Goal: Task Accomplishment & Management: Complete application form

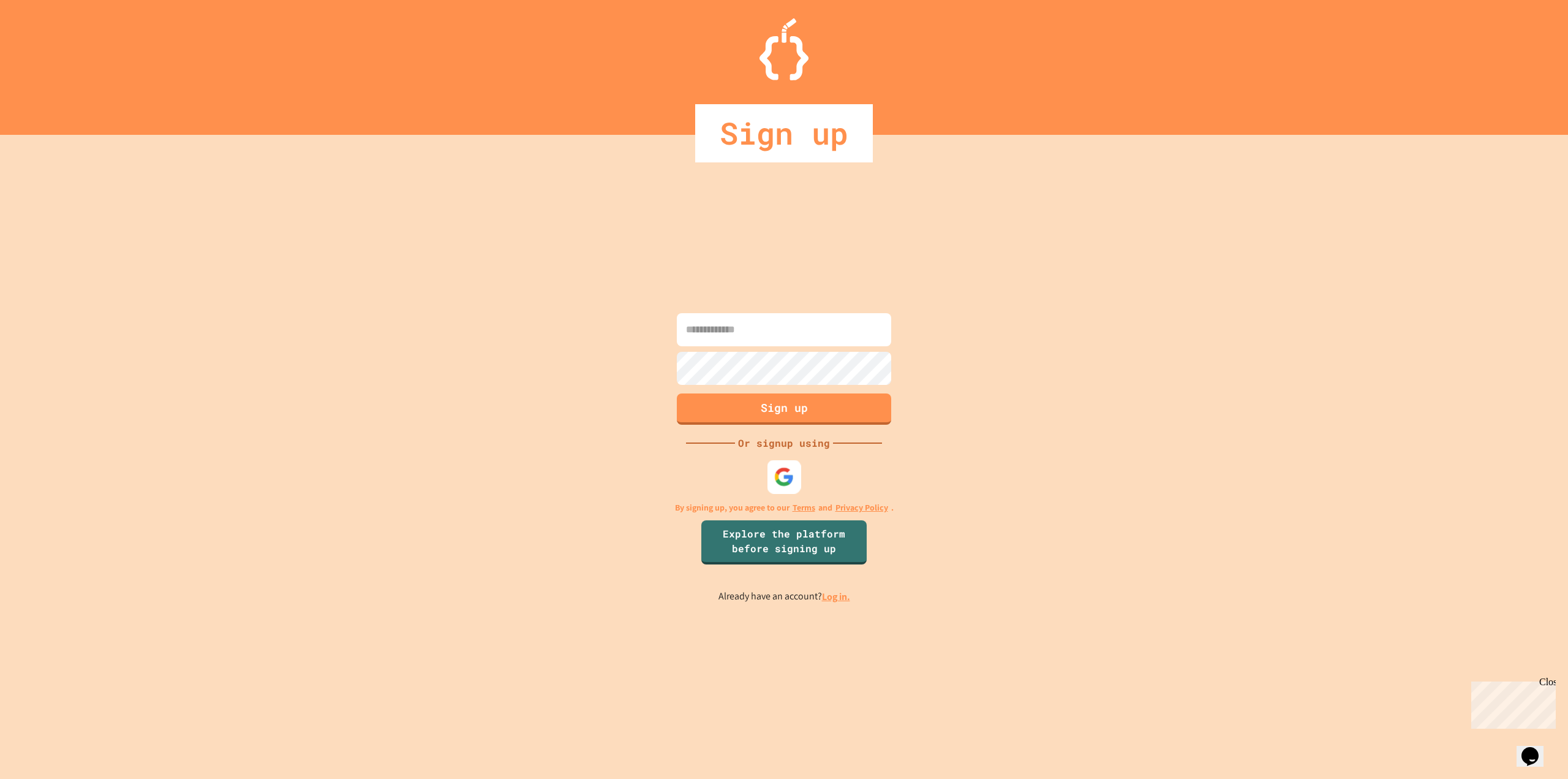
click at [784, 471] on img at bounding box center [784, 476] width 20 height 20
click at [784, 481] on img at bounding box center [784, 476] width 20 height 20
click at [797, 474] on div at bounding box center [784, 476] width 33 height 33
